Goal: Navigation & Orientation: Find specific page/section

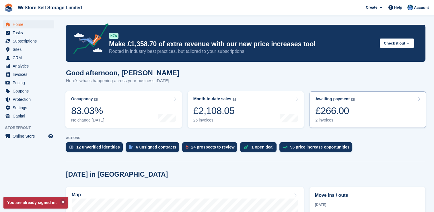
click at [341, 109] on div "£266.00" at bounding box center [334, 111] width 39 height 12
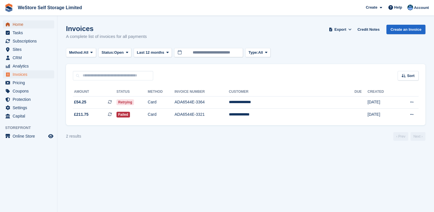
click at [22, 22] on span "Home" at bounding box center [30, 24] width 34 height 8
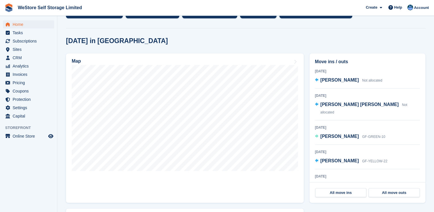
scroll to position [134, 0]
click at [17, 48] on span "Sites" at bounding box center [30, 49] width 34 height 8
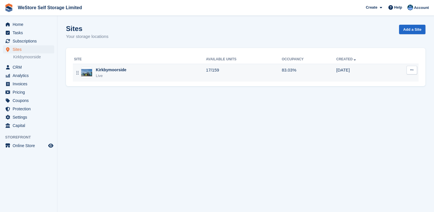
click at [111, 71] on div "Kirkbymoorside" at bounding box center [111, 70] width 31 height 6
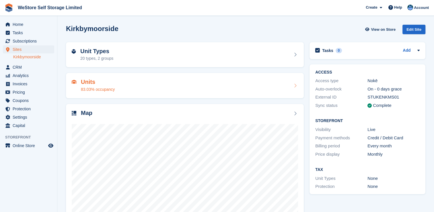
click at [92, 79] on h2 "Units" at bounding box center [98, 82] width 34 height 7
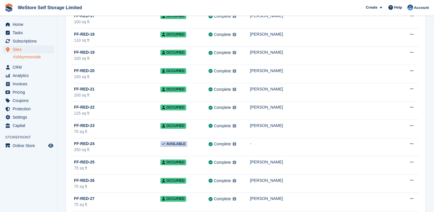
scroll to position [353, 0]
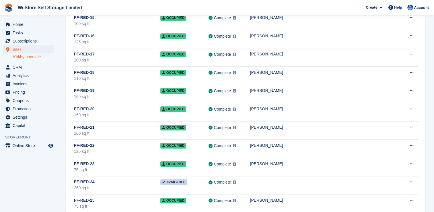
click at [32, 57] on link "Kirkbymoorside" at bounding box center [33, 56] width 41 height 5
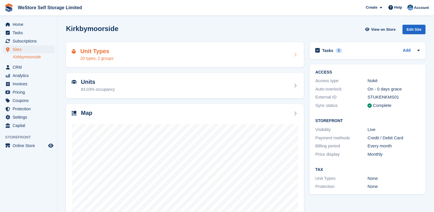
click at [175, 65] on div "Unit Types 20 types, 2 groups" at bounding box center [185, 54] width 238 height 25
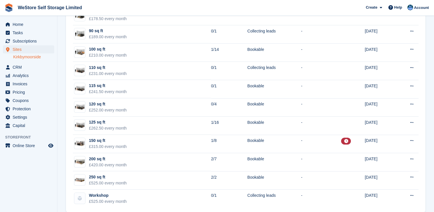
scroll to position [256, 0]
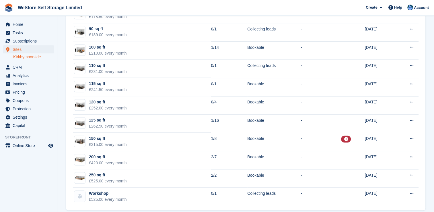
click at [28, 58] on link "Kirkbymoorside" at bounding box center [33, 56] width 41 height 5
